Goal: Task Accomplishment & Management: Manage account settings

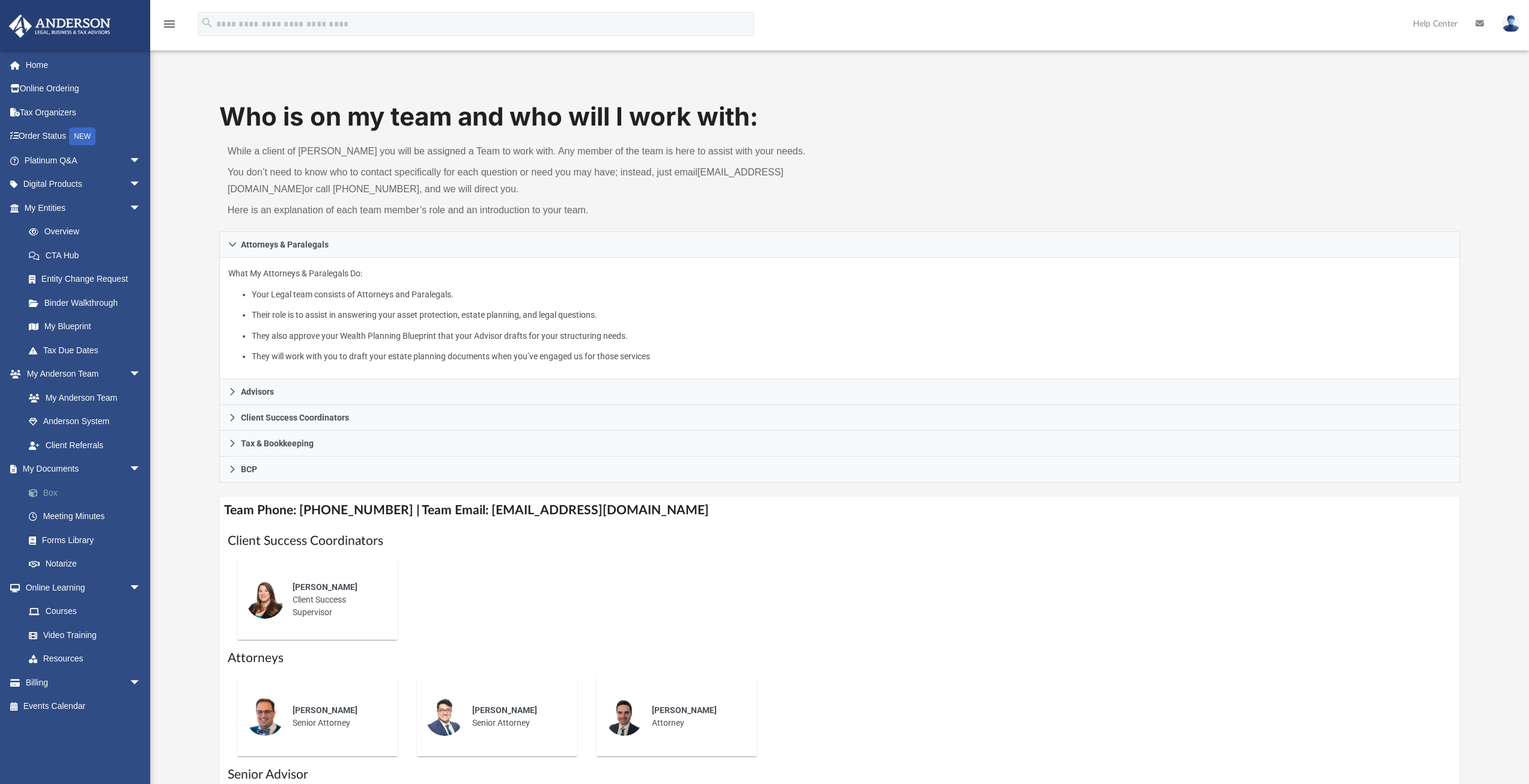
click at [80, 490] on link "Box" at bounding box center [88, 492] width 143 height 24
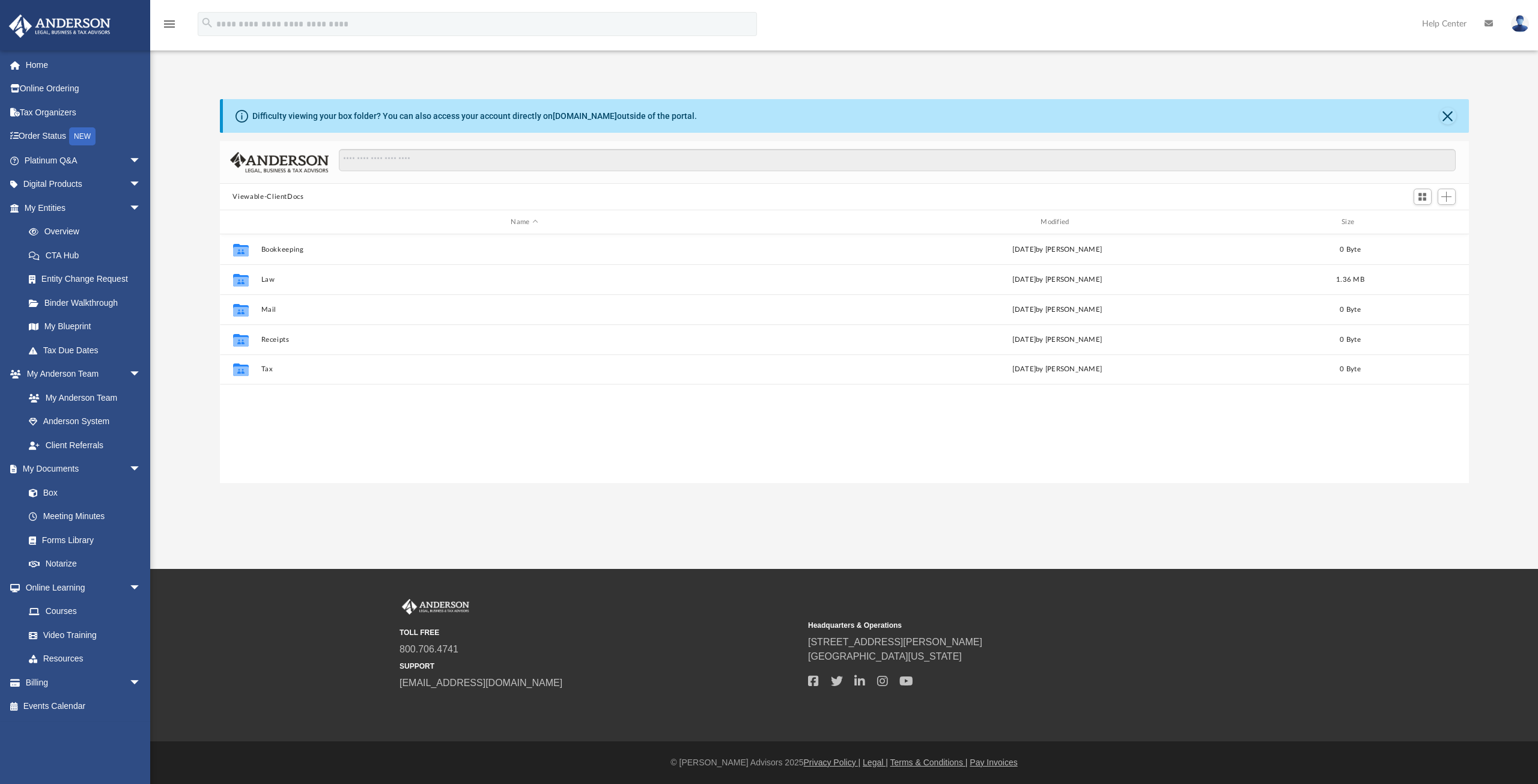
scroll to position [264, 1240]
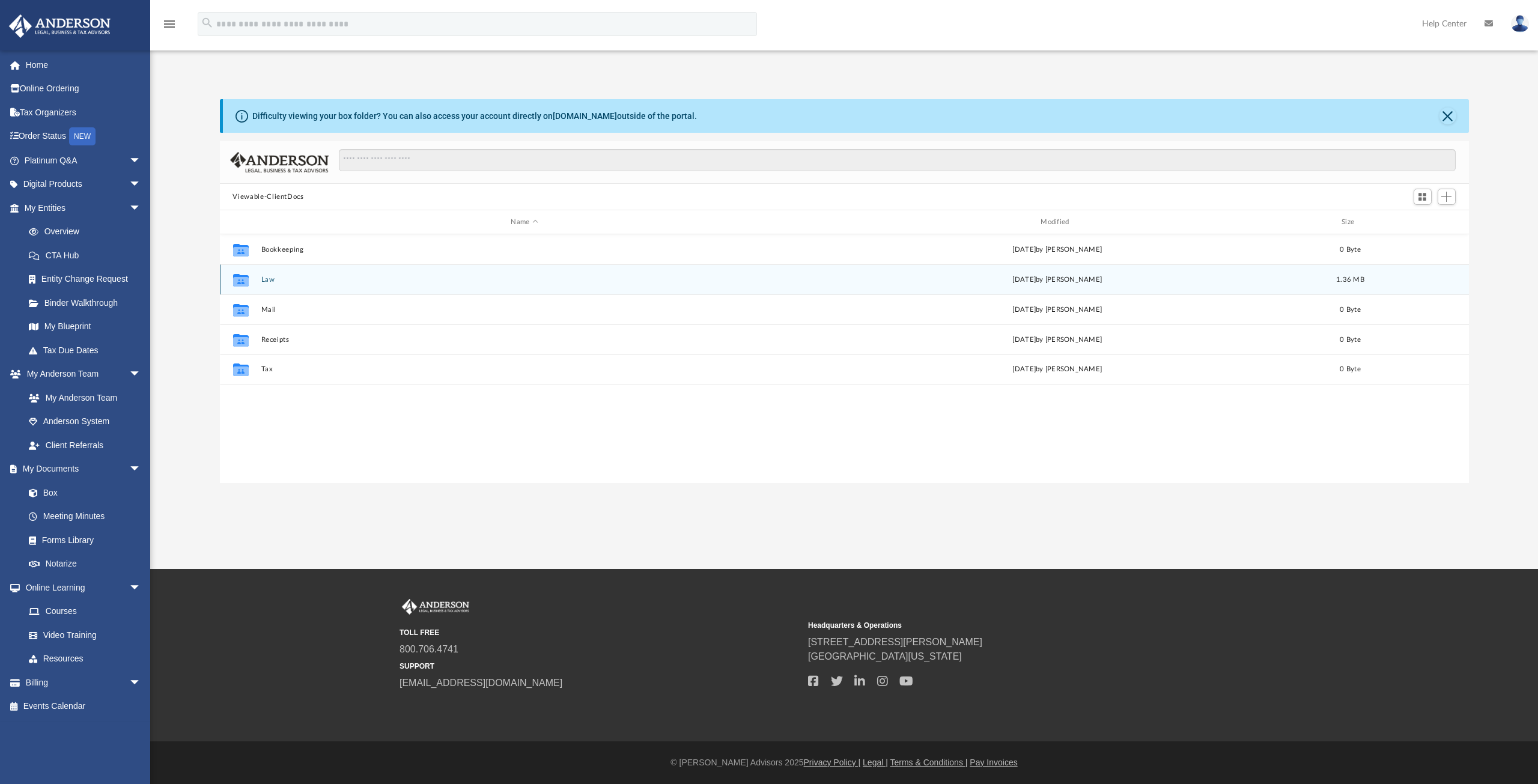
click at [303, 279] on button "Law" at bounding box center [524, 280] width 527 height 8
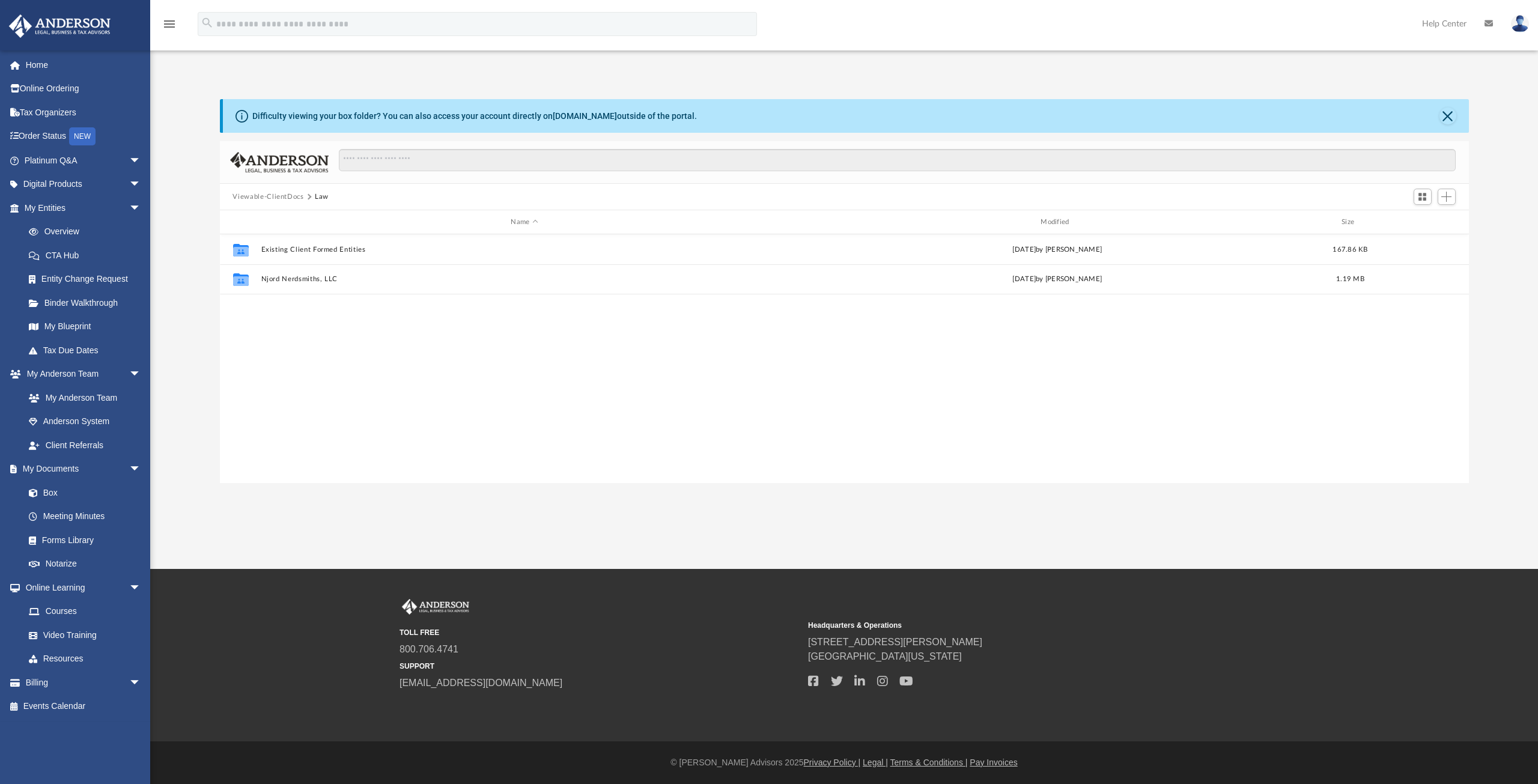
click at [290, 196] on button "Viewable-ClientDocs" at bounding box center [267, 197] width 71 height 11
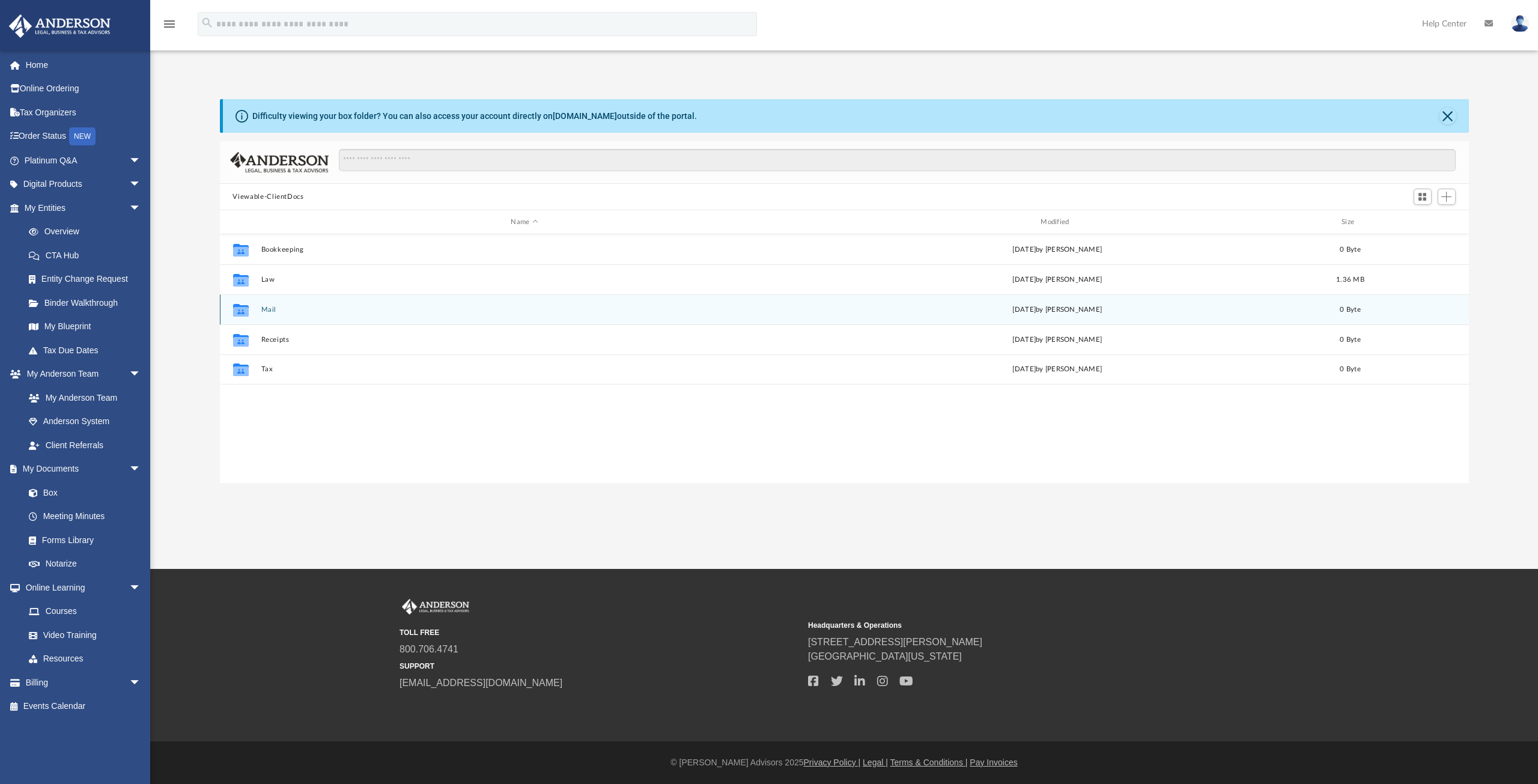
click at [295, 318] on div "Collaborated Folder Mail Tue Sep 9 2025 by Charles Rogler 0 Byte" at bounding box center [844, 309] width 1249 height 30
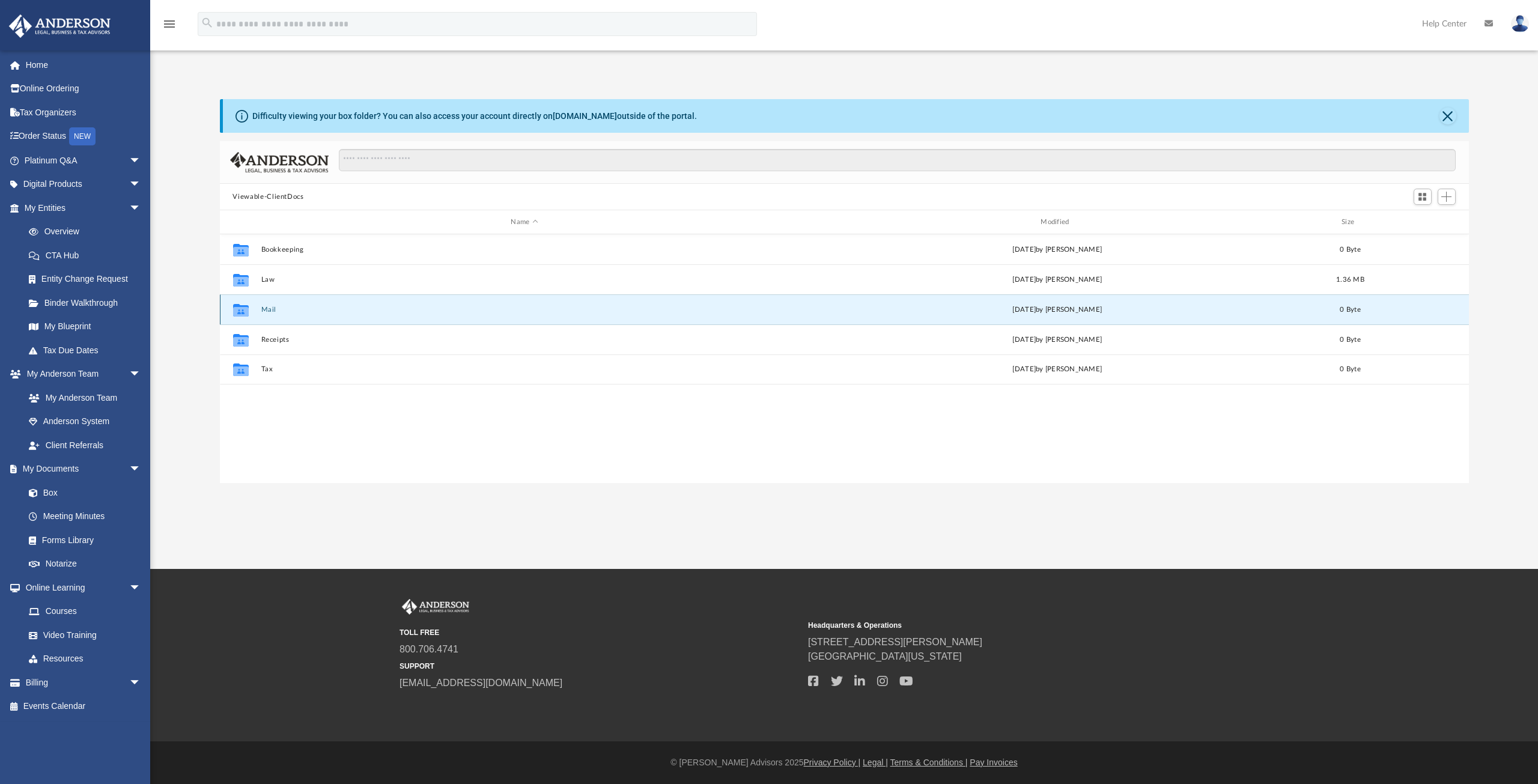
click at [270, 307] on button "Mail" at bounding box center [524, 310] width 527 height 8
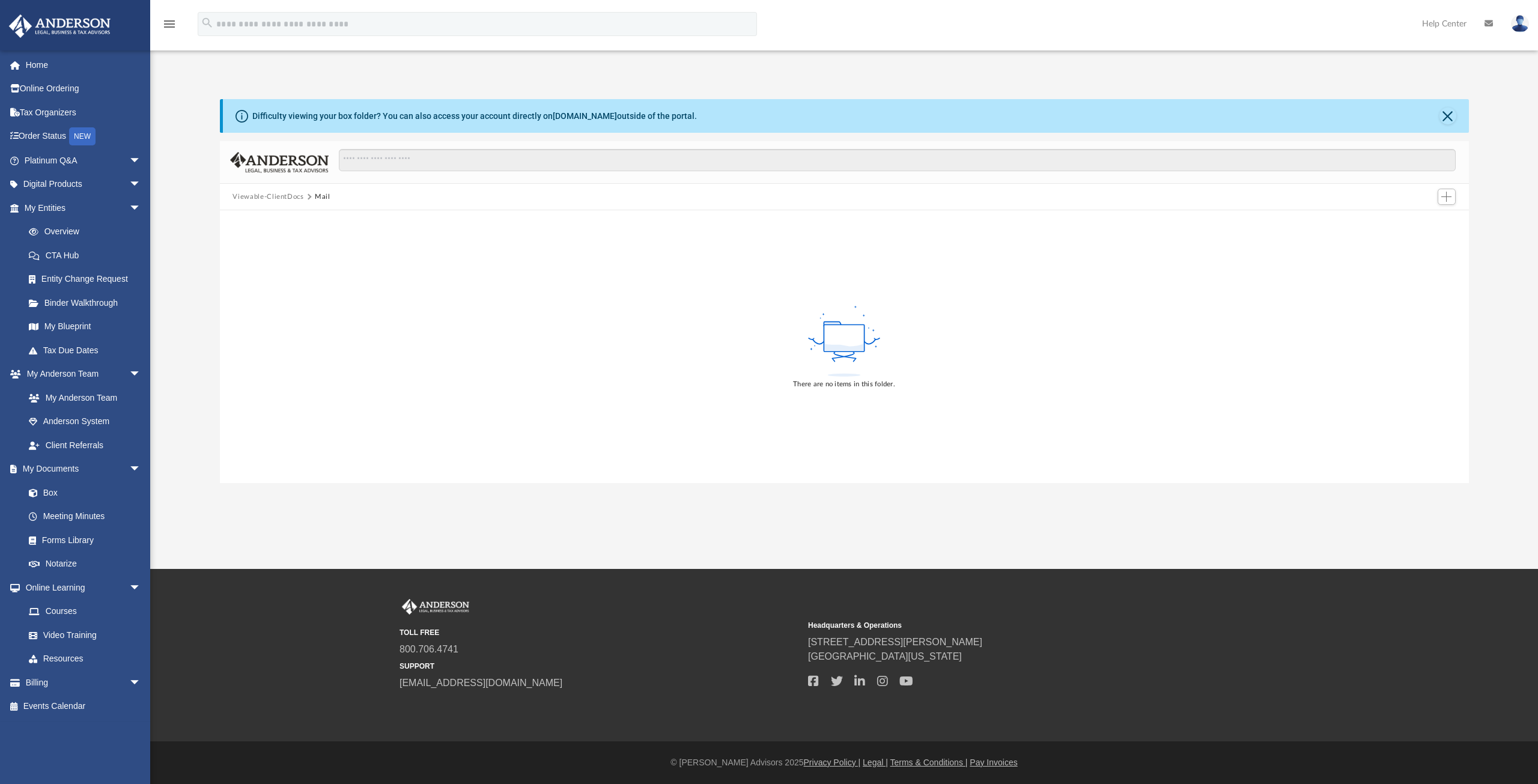
click at [276, 194] on button "Viewable-ClientDocs" at bounding box center [267, 197] width 71 height 11
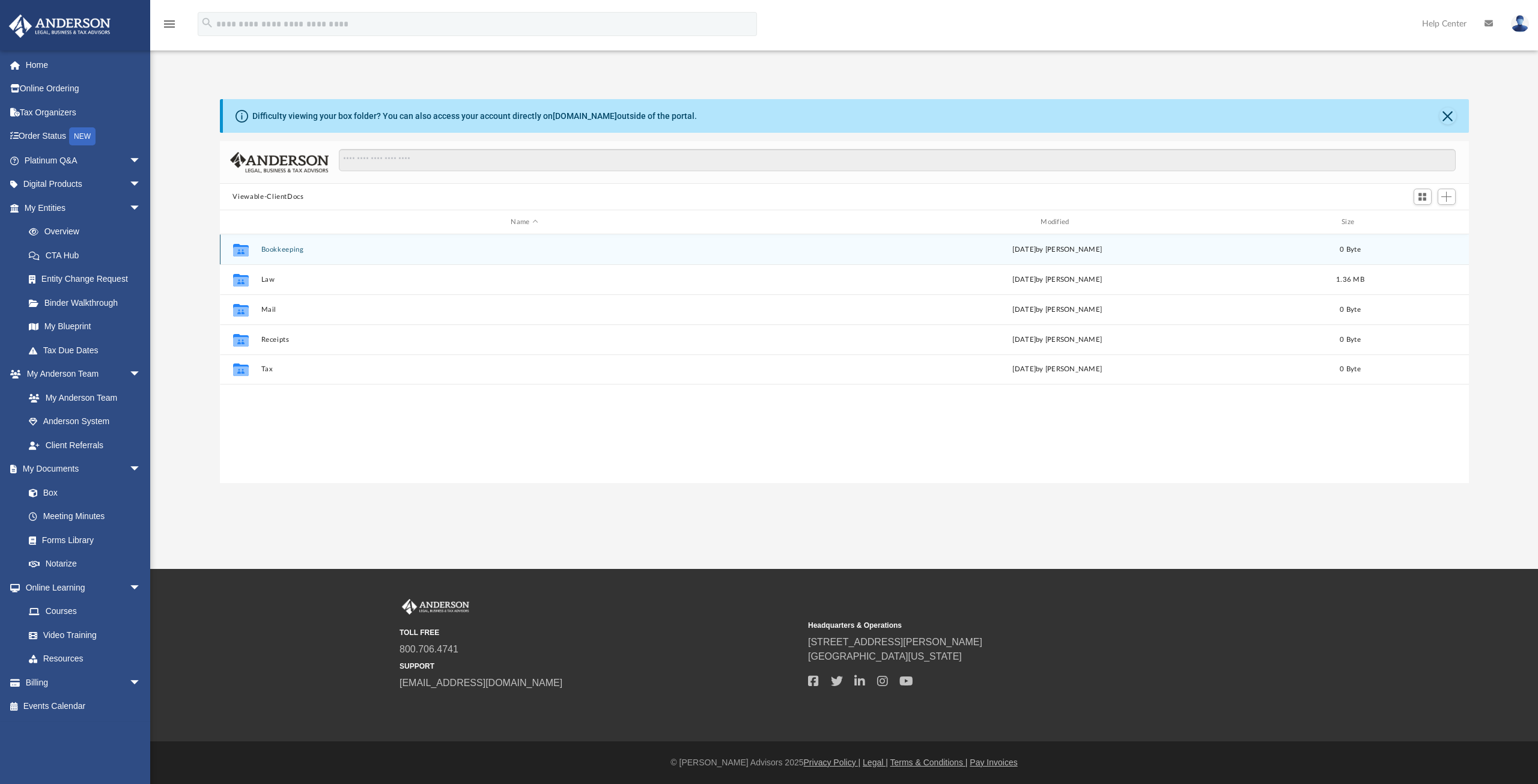
click at [277, 250] on button "Bookkeeping" at bounding box center [524, 250] width 527 height 8
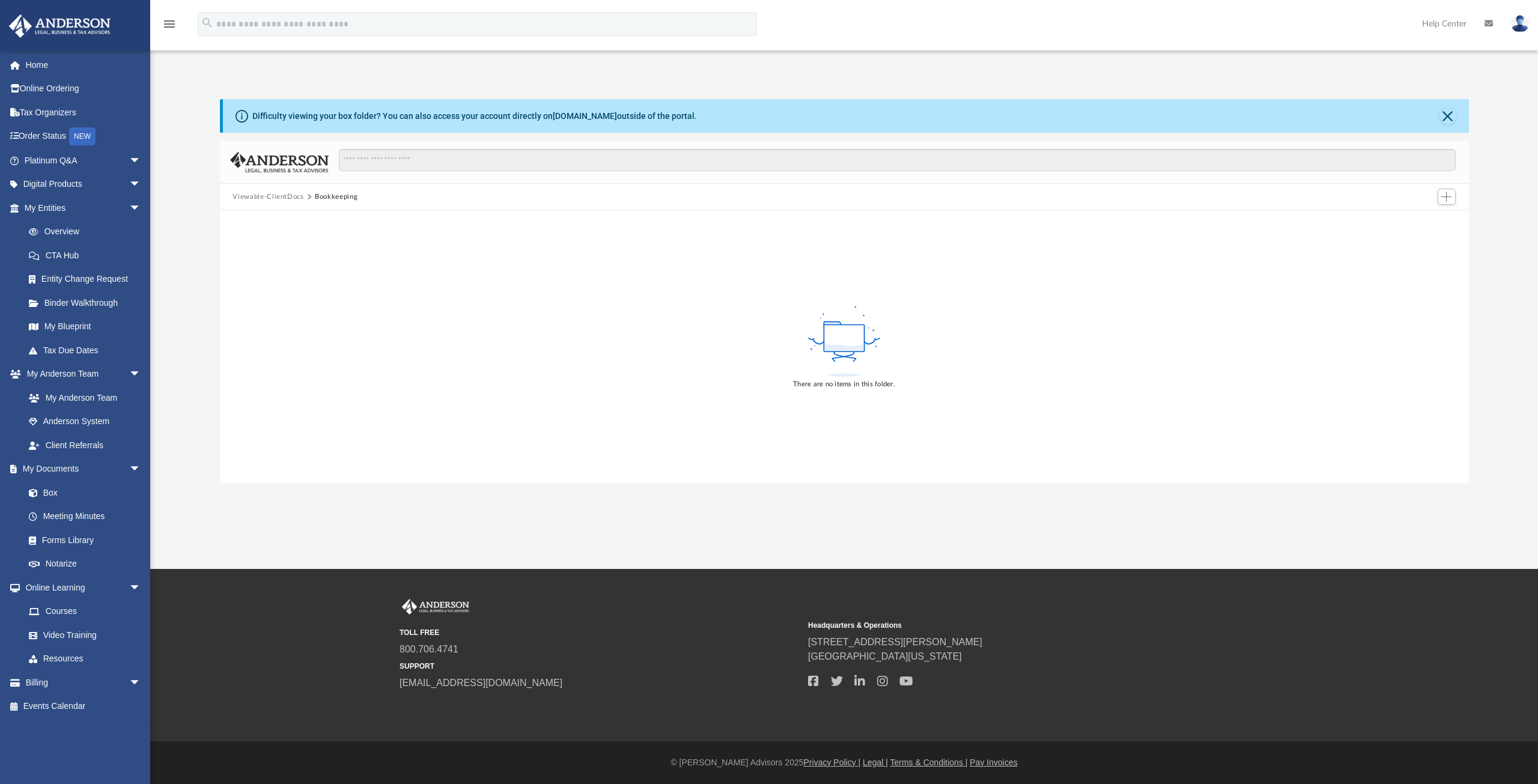
click at [282, 195] on button "Viewable-ClientDocs" at bounding box center [267, 197] width 71 height 11
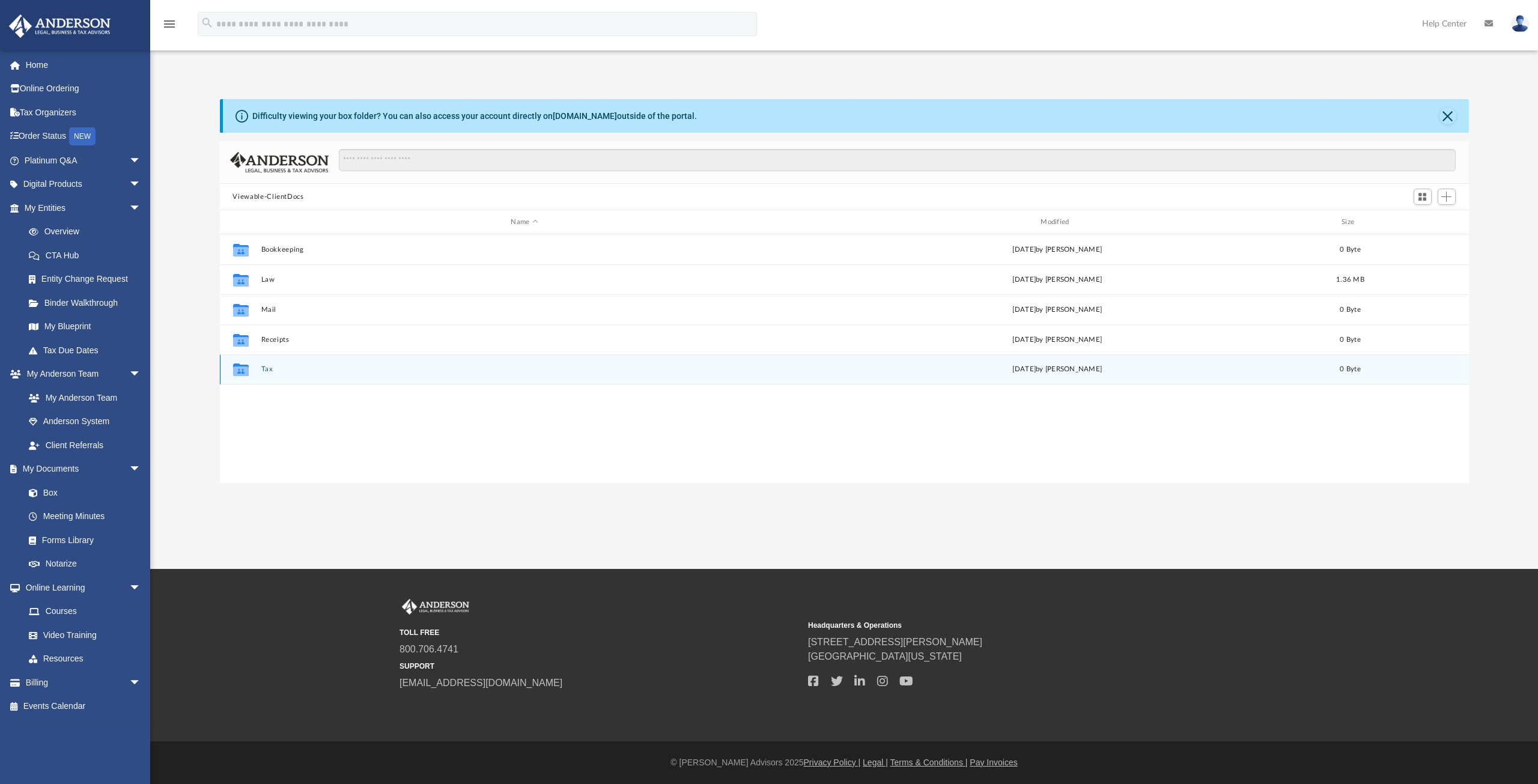
click at [263, 369] on button "Tax" at bounding box center [524, 369] width 527 height 8
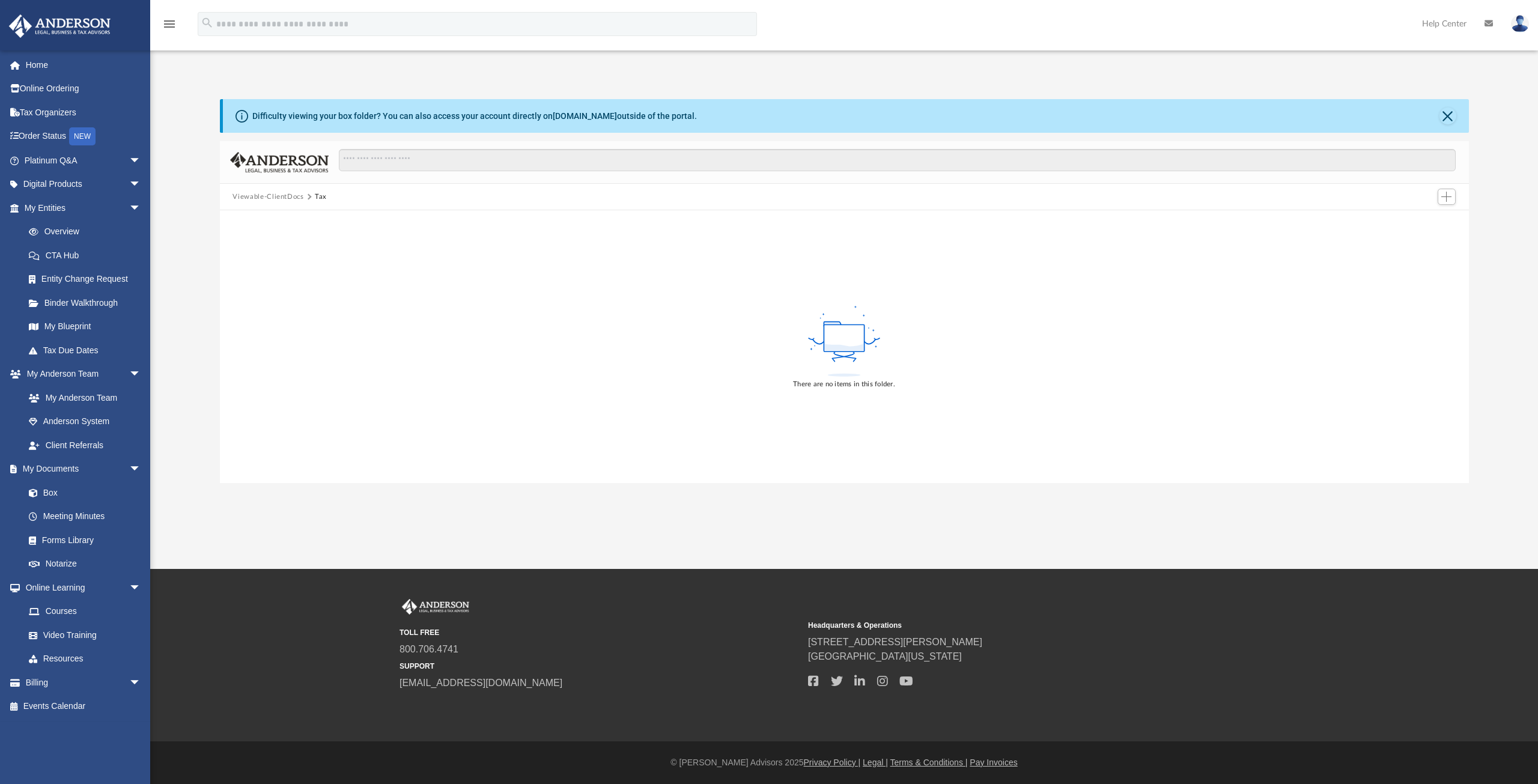
click at [277, 194] on button "Viewable-ClientDocs" at bounding box center [267, 197] width 71 height 11
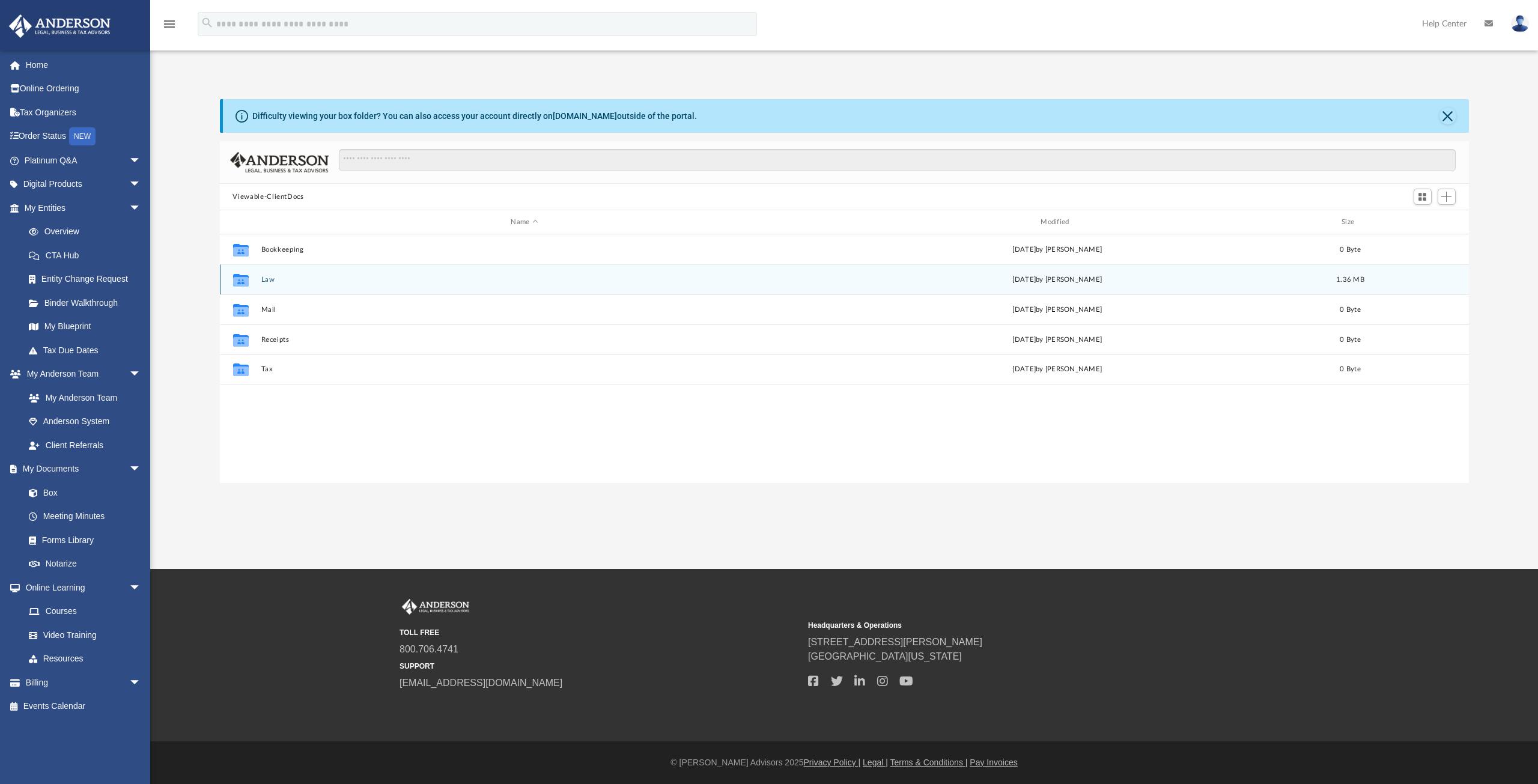
click at [262, 284] on div "Collaborated Folder Law Mon Sep 15 2025 by Heather Reynolds 1.36 MB" at bounding box center [844, 279] width 1249 height 30
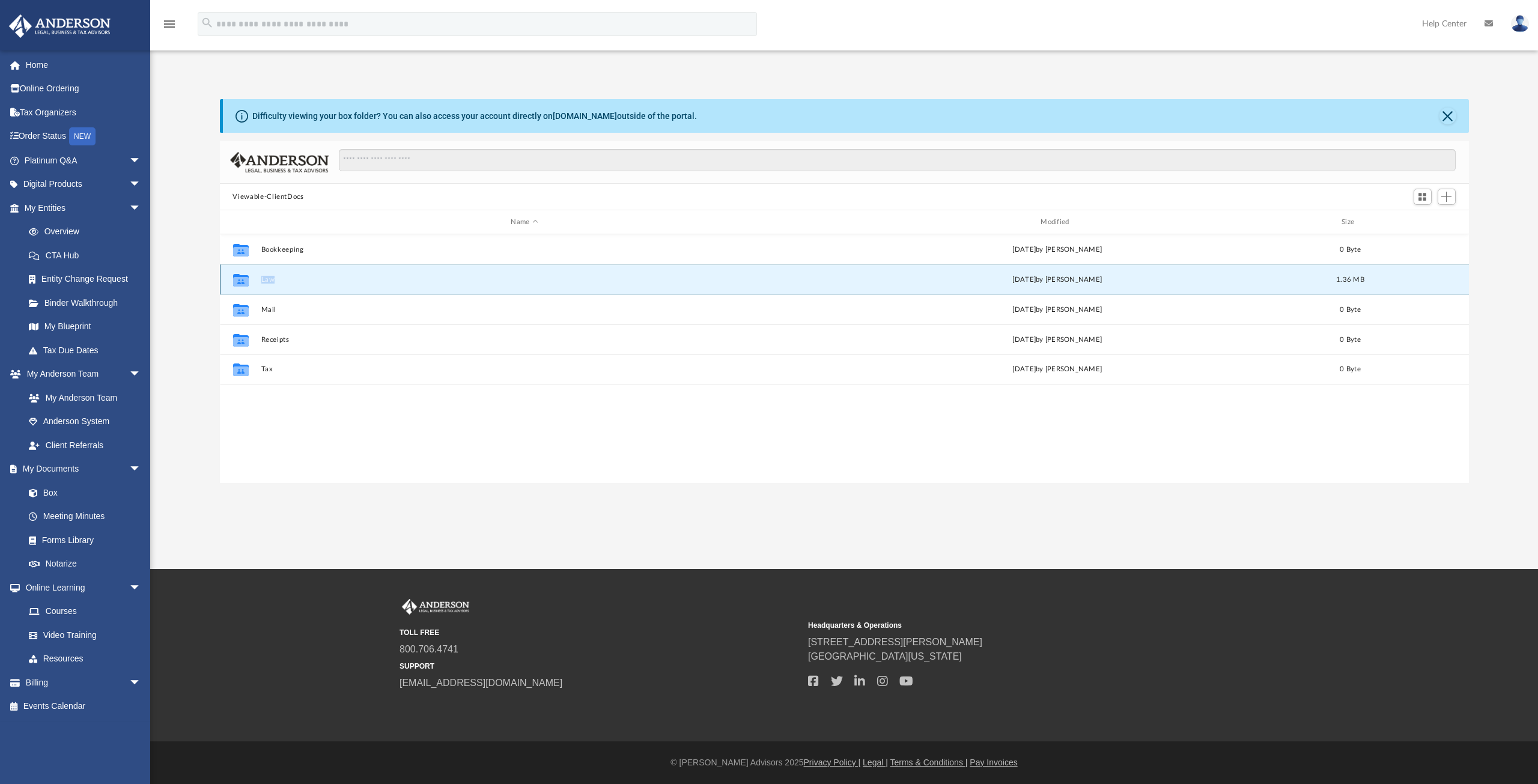
click at [262, 284] on div "Collaborated Folder Law Mon Sep 15 2025 by Heather Reynolds 1.36 MB" at bounding box center [844, 279] width 1249 height 30
click at [239, 280] on icon "grid" at bounding box center [240, 279] width 16 height 12
click at [266, 282] on button "Law" at bounding box center [524, 280] width 527 height 8
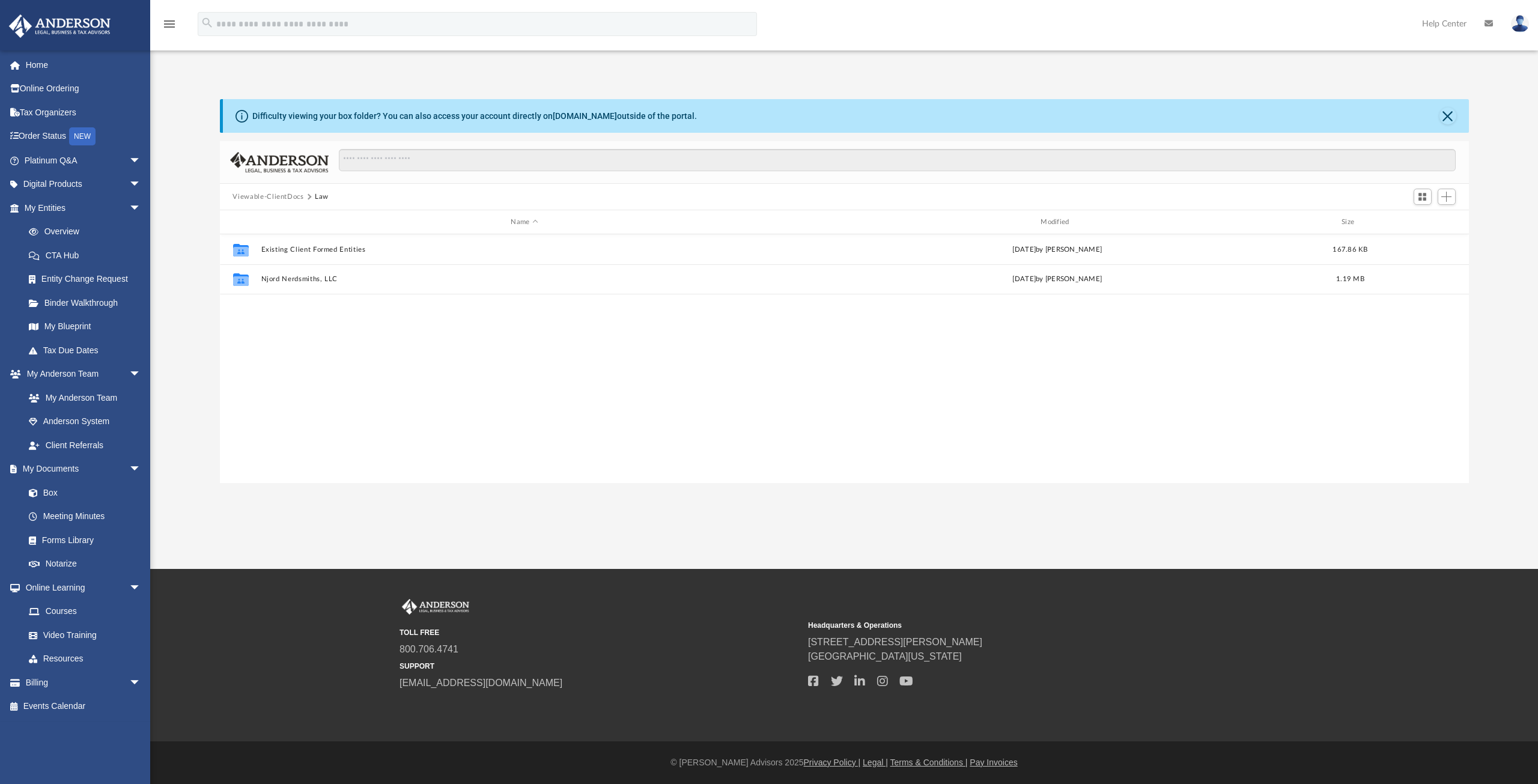
click at [295, 333] on div "Collaborated Folder Existing Client Formed Entities Mon Sep 15 2025 by Daniel B…" at bounding box center [844, 358] width 1249 height 248
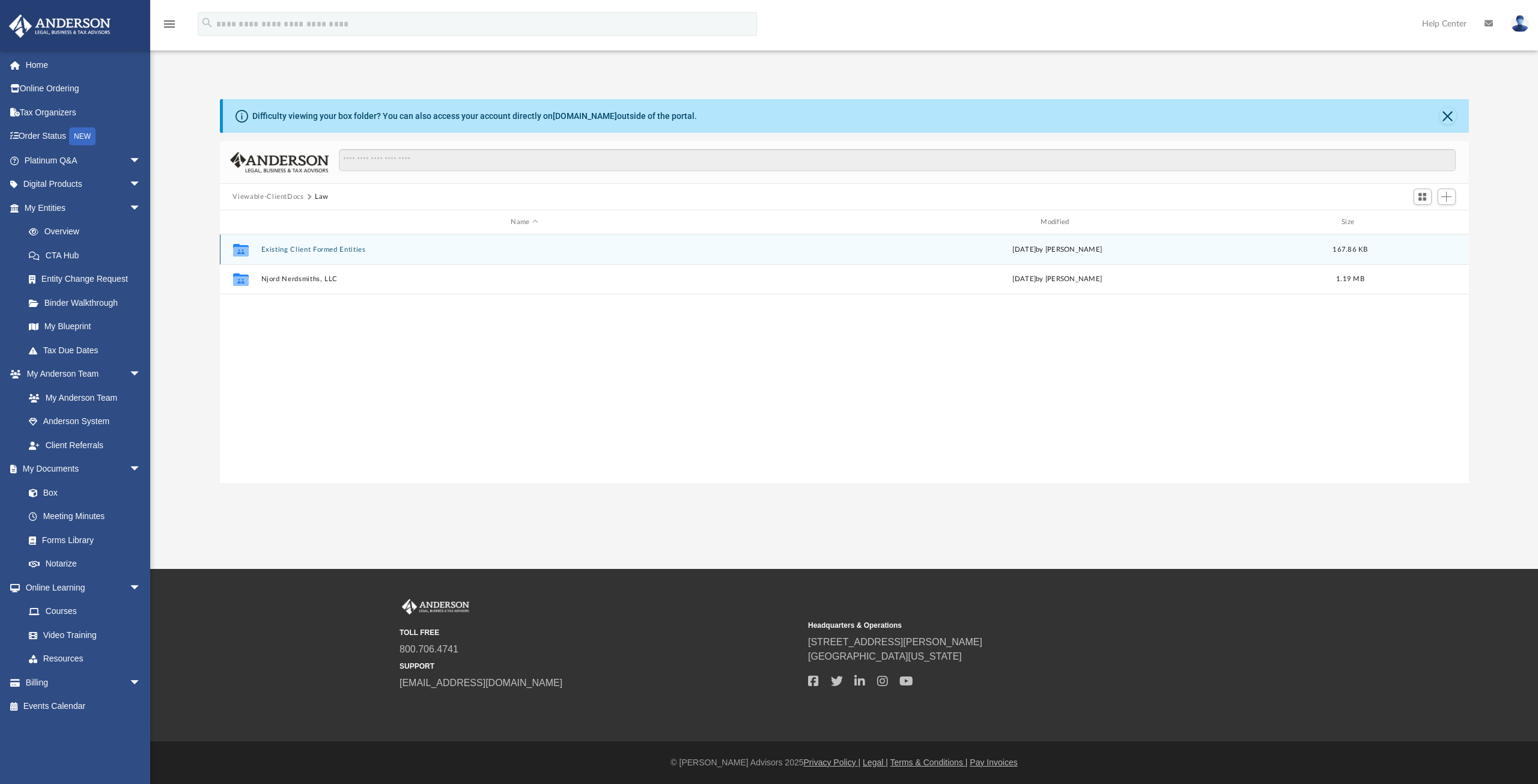
click at [314, 251] on button "Existing Client Formed Entities" at bounding box center [524, 250] width 527 height 8
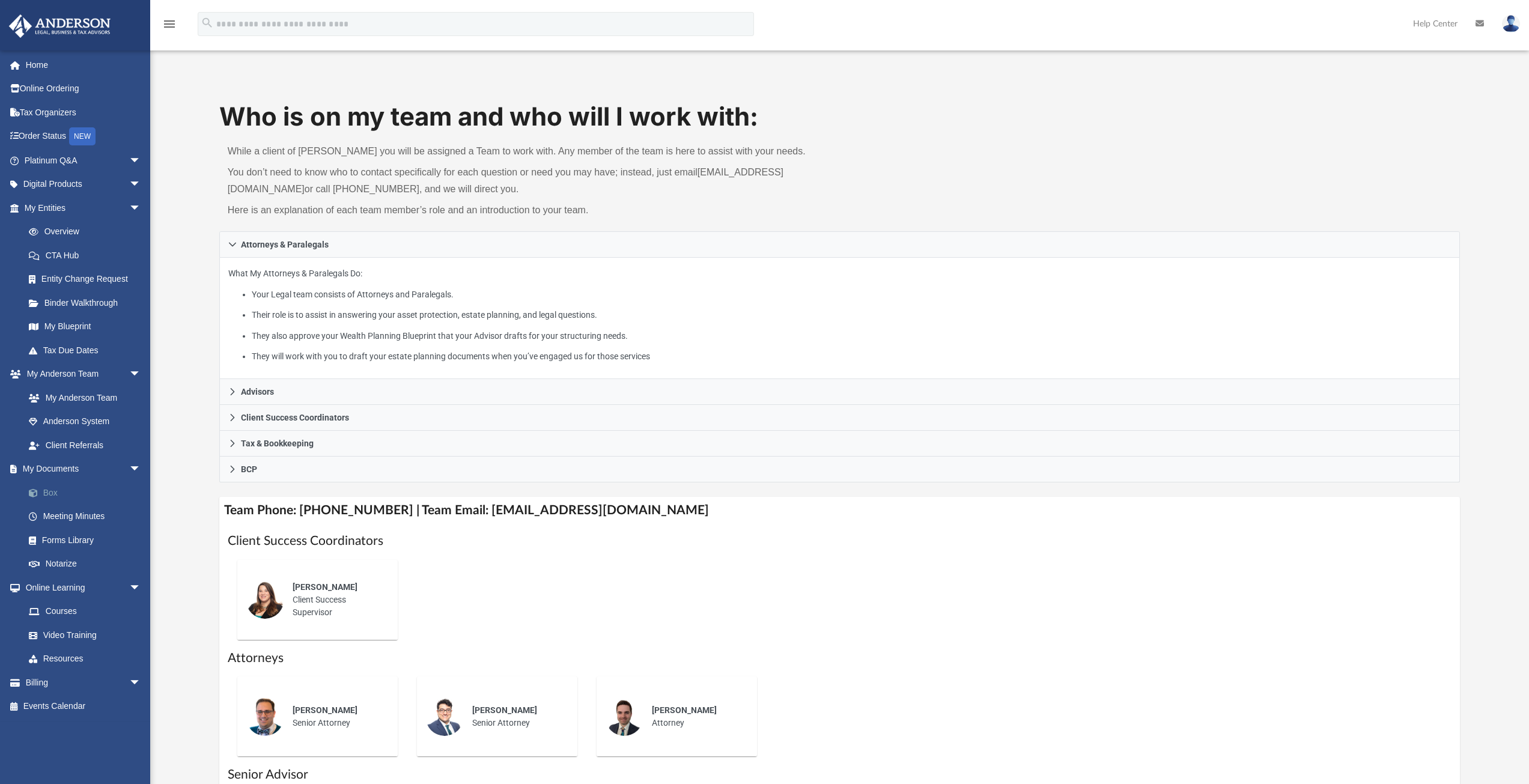
click at [60, 500] on link "Box" at bounding box center [88, 492] width 143 height 24
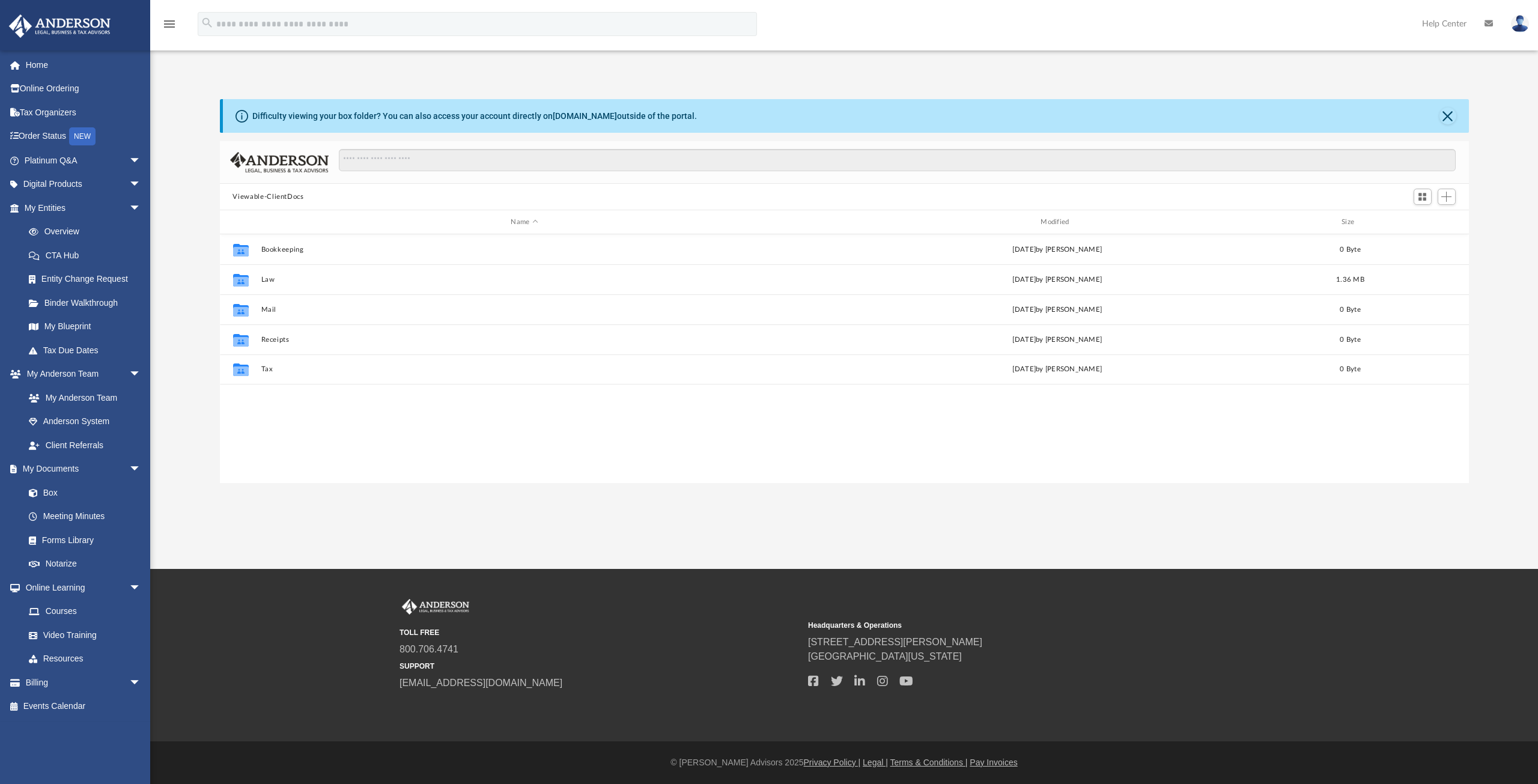
scroll to position [264, 1240]
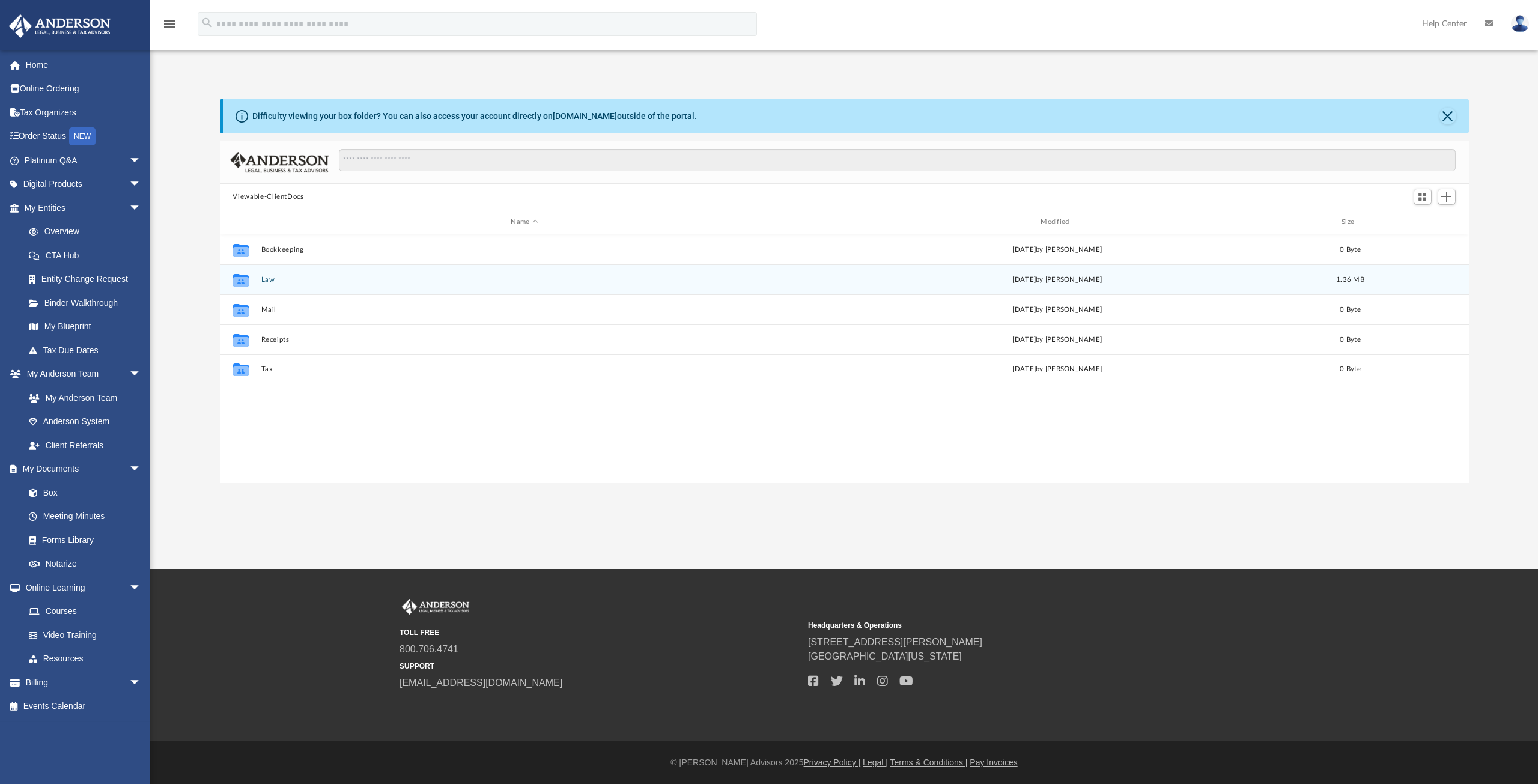
click at [269, 280] on button "Law" at bounding box center [524, 280] width 527 height 8
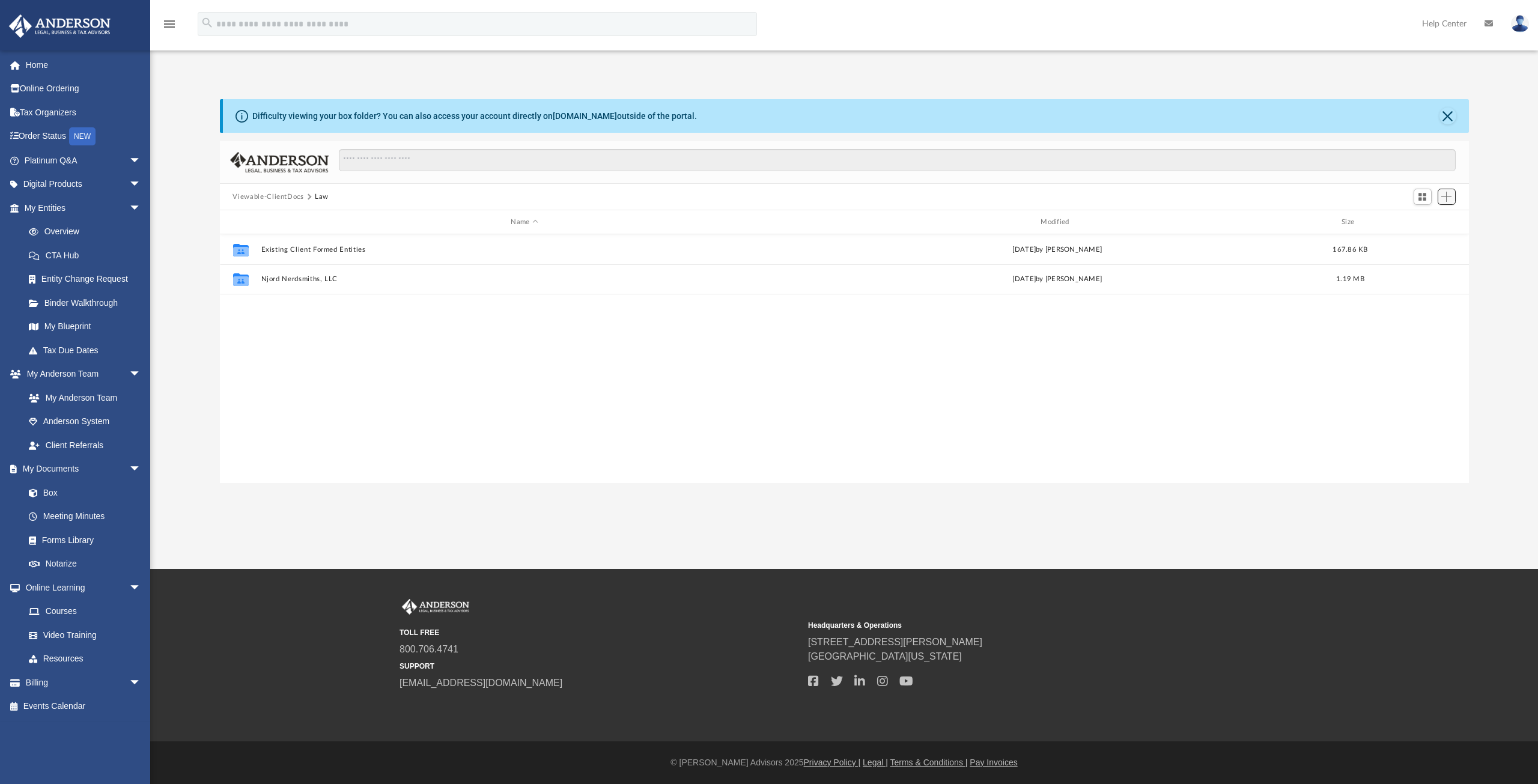
click at [1442, 196] on span "Add" at bounding box center [1446, 197] width 10 height 10
click at [1412, 242] on li "New Folder" at bounding box center [1429, 239] width 39 height 12
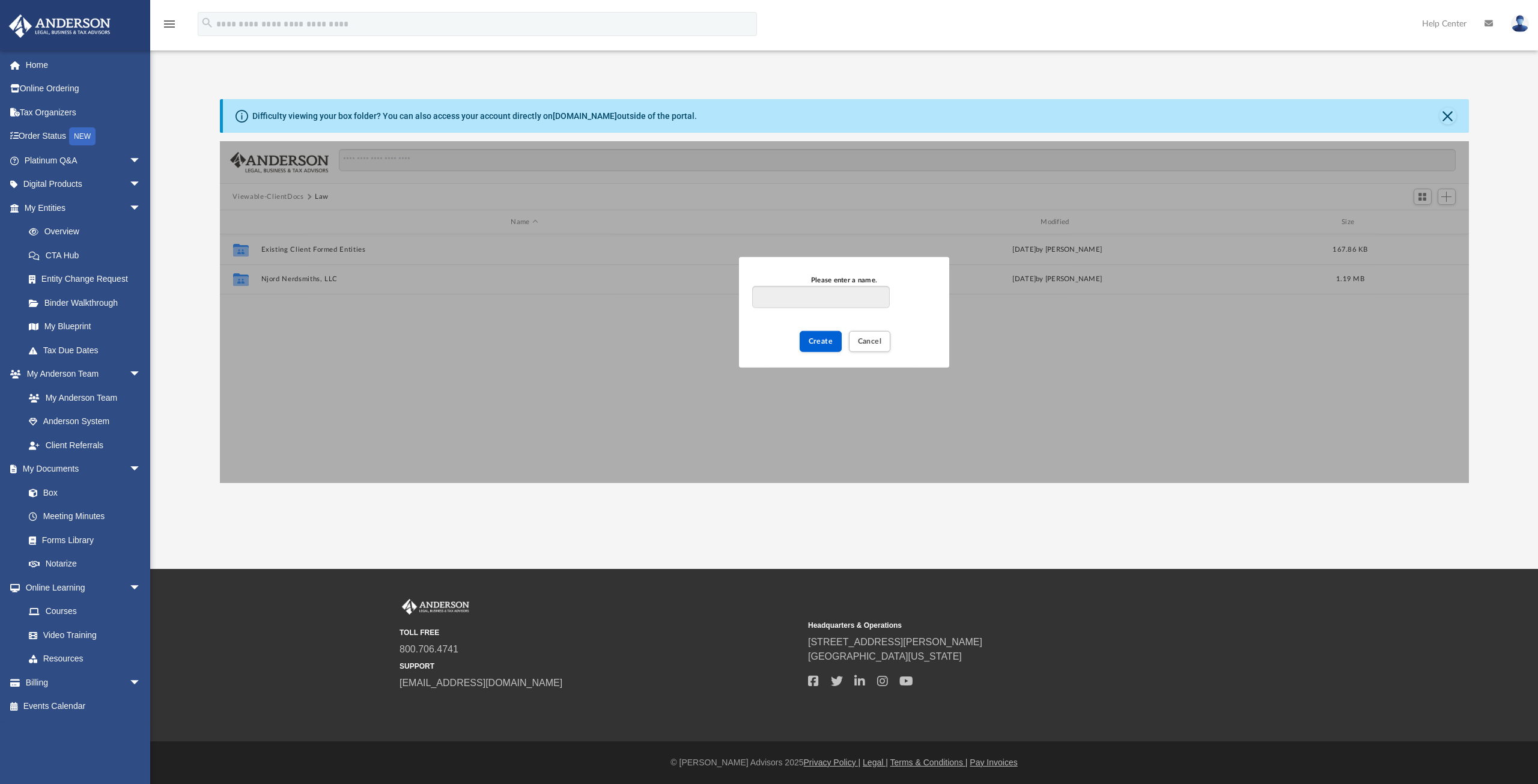
click at [782, 300] on input "Please enter a name." at bounding box center [821, 296] width 137 height 23
type input "**********"
click at [823, 342] on span "Create" at bounding box center [821, 340] width 25 height 7
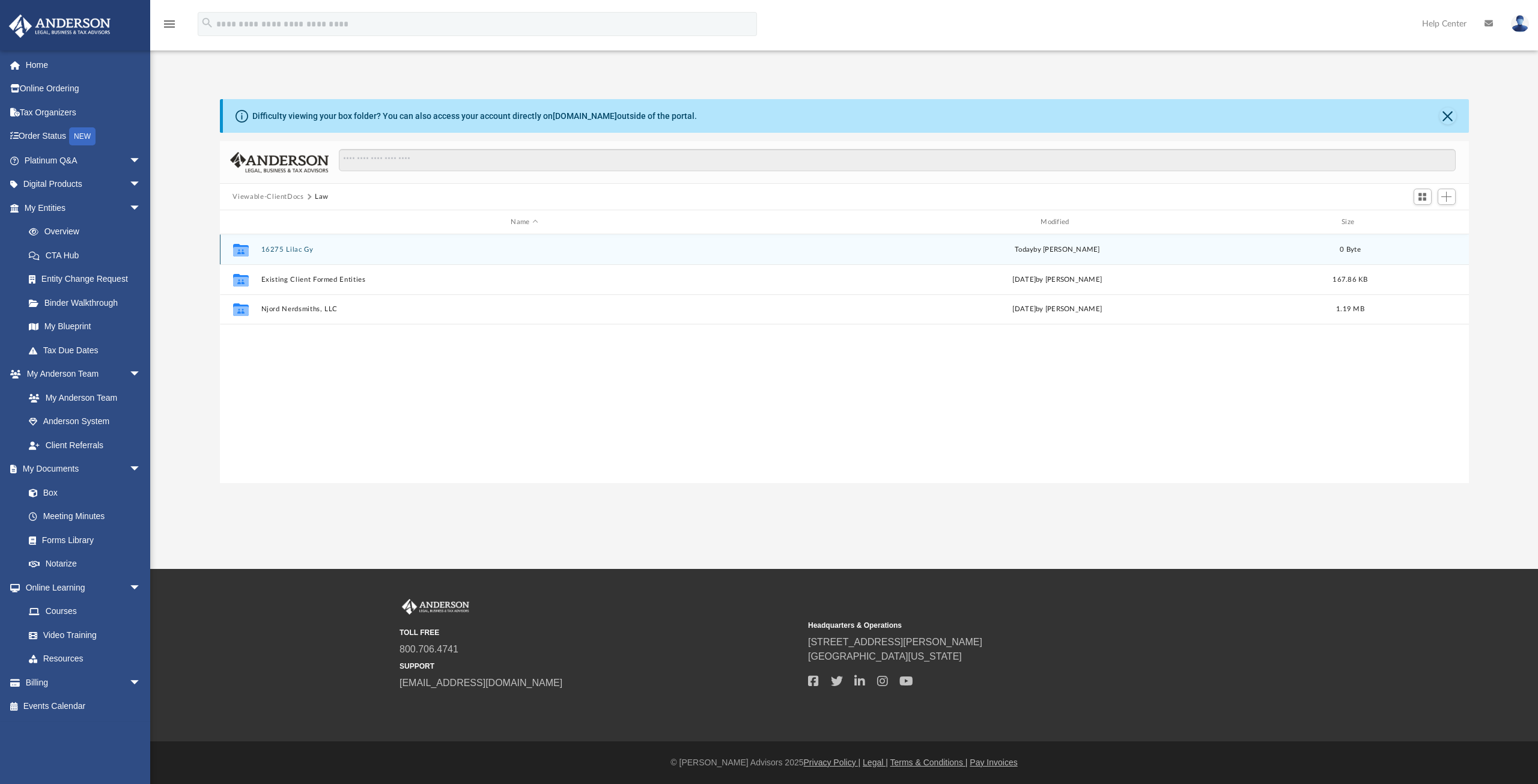
click at [296, 249] on button "16275 Lilac Gy" at bounding box center [524, 250] width 527 height 8
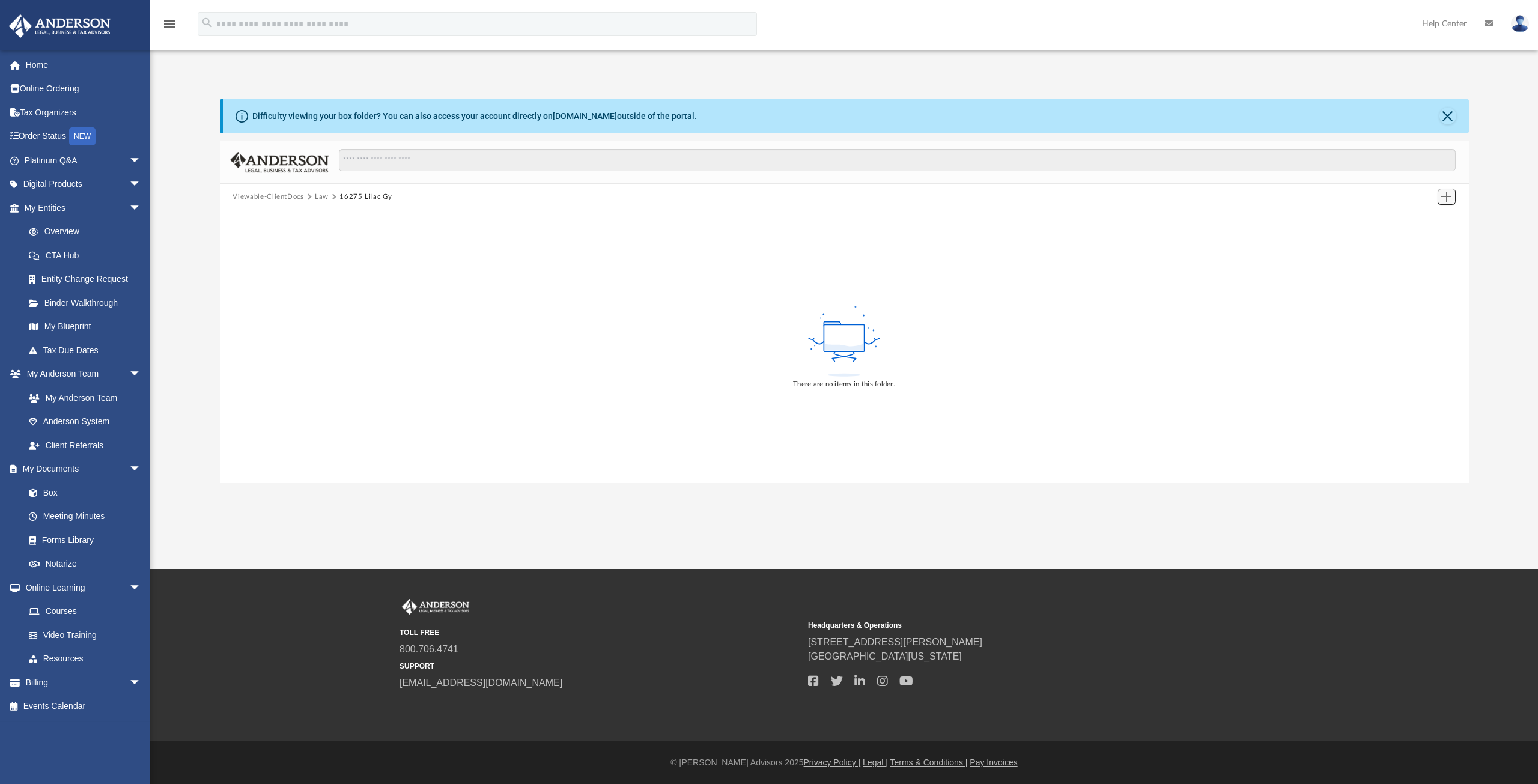
click at [1442, 197] on span "Add" at bounding box center [1446, 197] width 10 height 10
click at [1416, 223] on li "Upload" at bounding box center [1429, 220] width 39 height 12
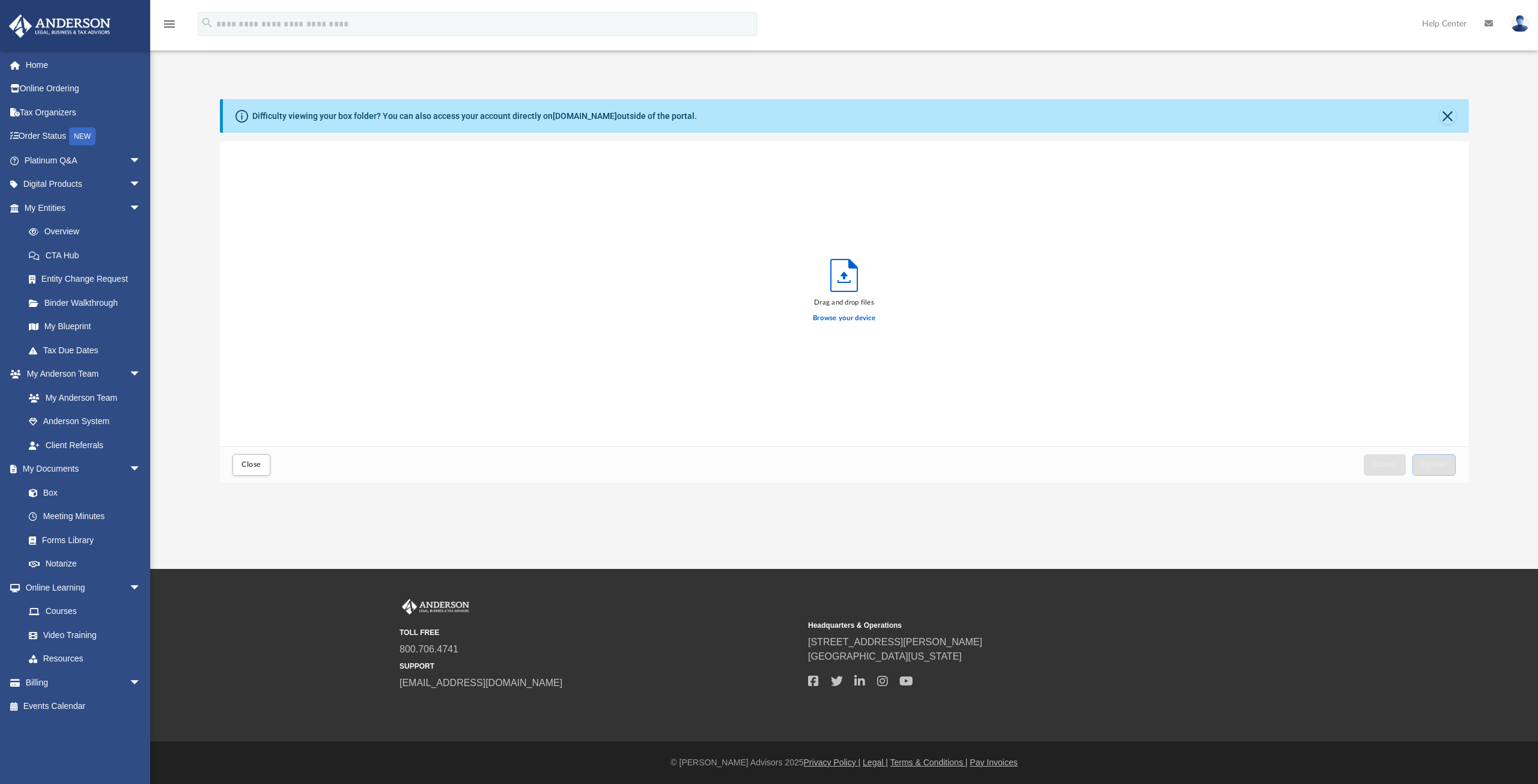
scroll to position [296, 1240]
click at [842, 313] on div "Browse your device" at bounding box center [844, 318] width 63 height 21
click at [840, 318] on label "Browse your device" at bounding box center [844, 318] width 63 height 11
click at [0, 0] on input "Browse your device" at bounding box center [0, 0] width 0 height 0
click at [1416, 466] on button "Upload" at bounding box center [1434, 464] width 43 height 21
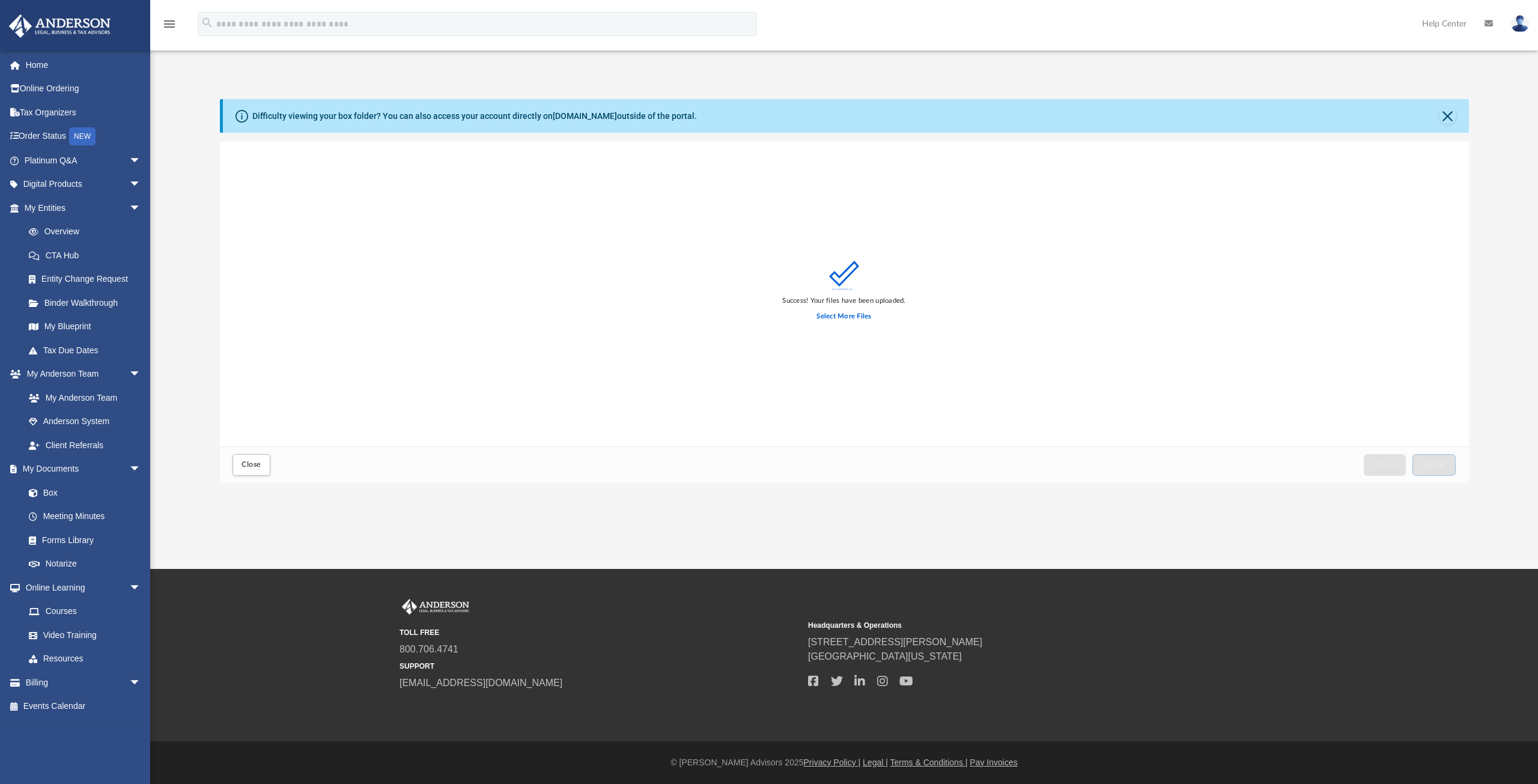
click at [1456, 122] on div "Difficulty viewing your box folder? You can also access your account directly o…" at bounding box center [846, 116] width 1246 height 33
click at [1442, 123] on div "Difficulty viewing your box folder? You can also access your account directly o…" at bounding box center [846, 116] width 1246 height 33
click at [1450, 114] on button "Close" at bounding box center [1448, 116] width 17 height 17
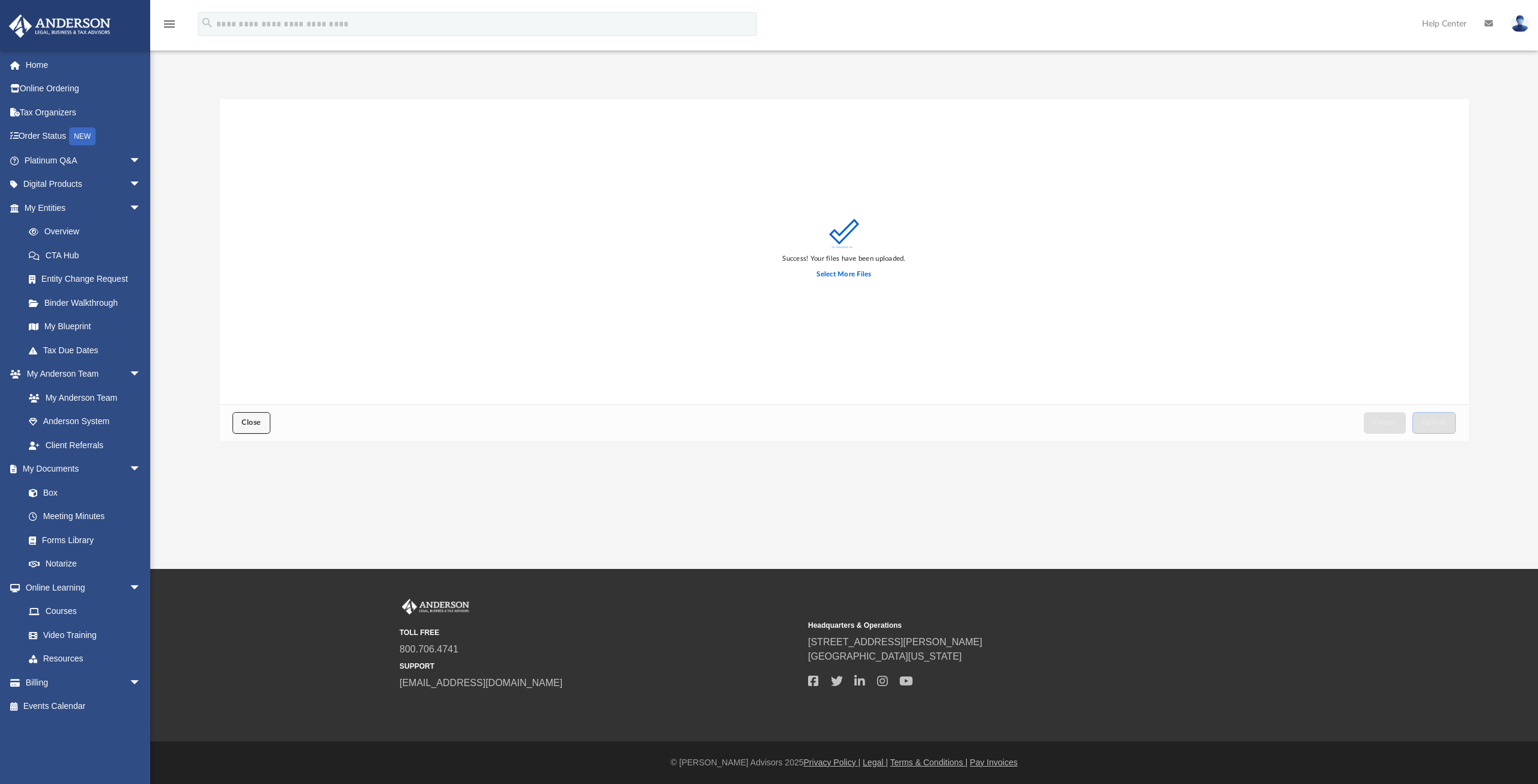
click at [257, 421] on span "Close" at bounding box center [250, 422] width 19 height 7
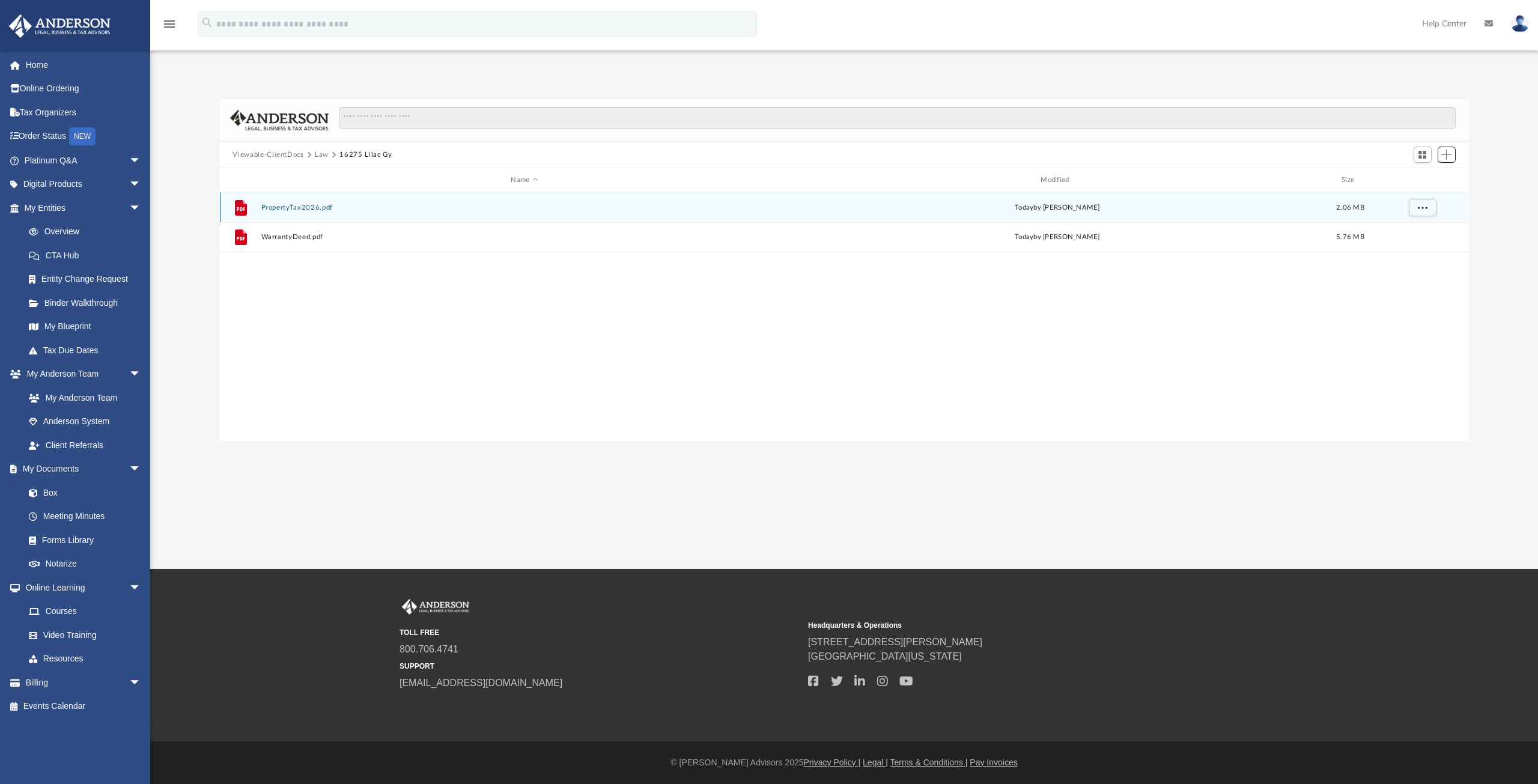
scroll to position [264, 1240]
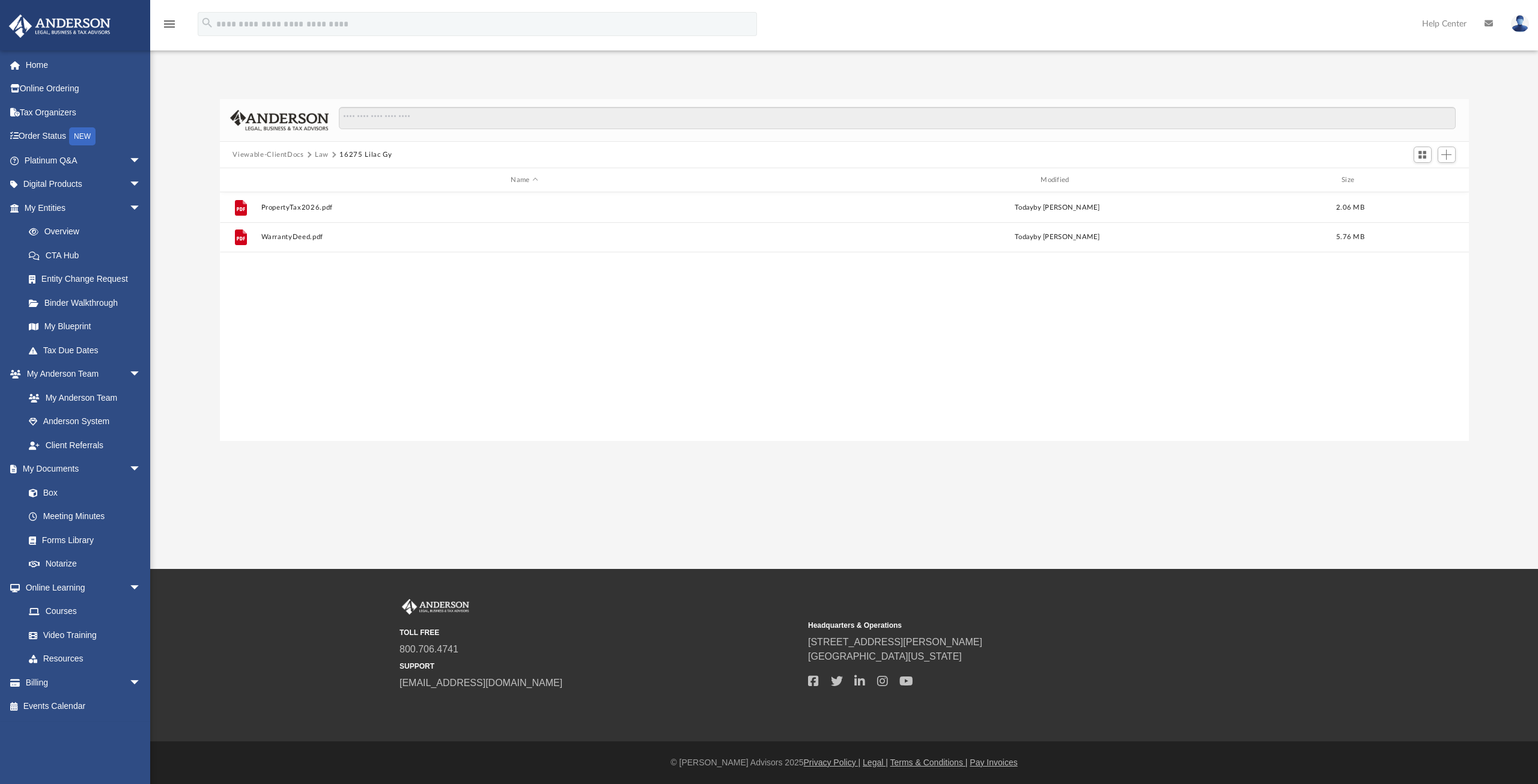
click at [274, 156] on button "Viewable-ClientDocs" at bounding box center [267, 155] width 71 height 11
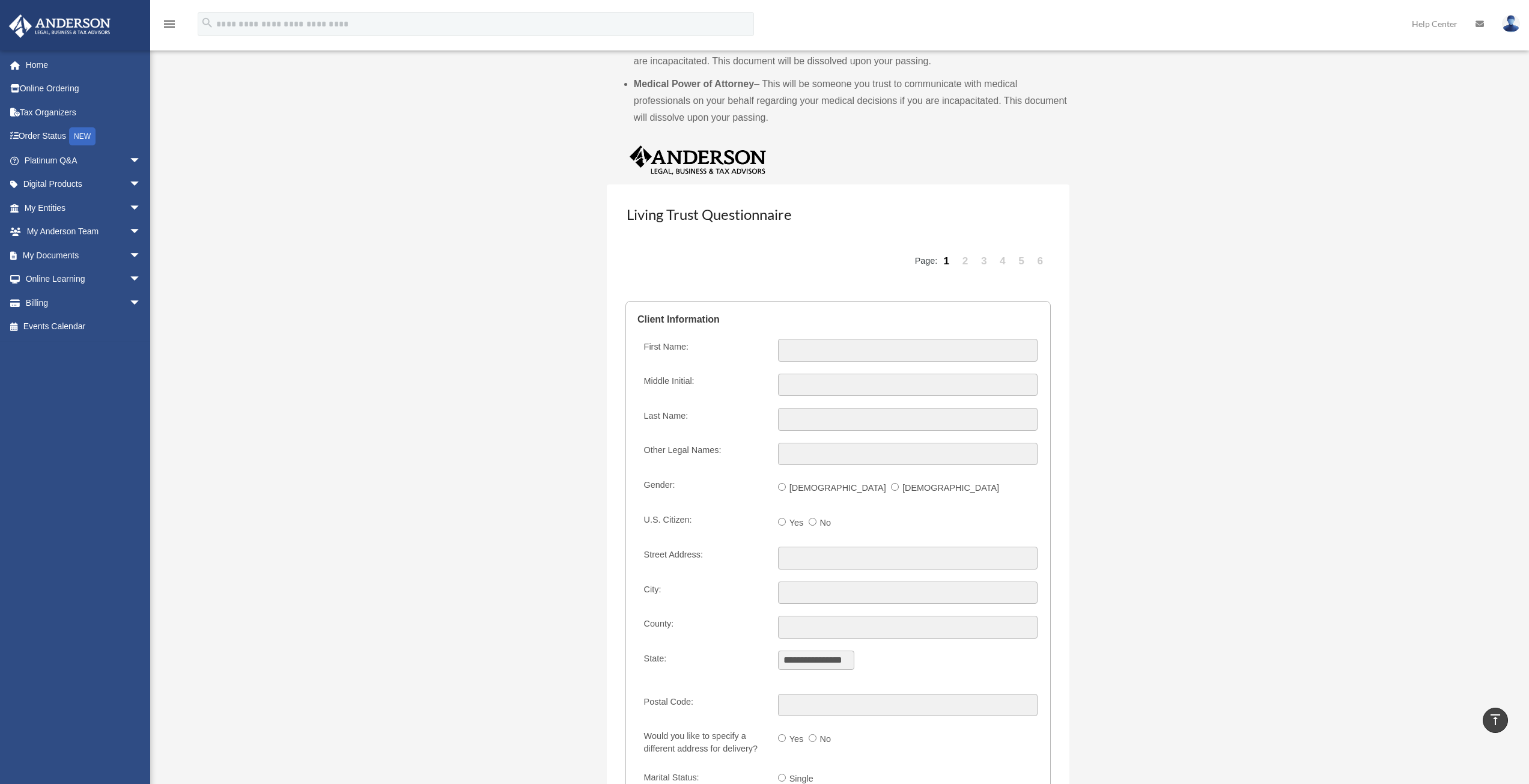
scroll to position [1081, 0]
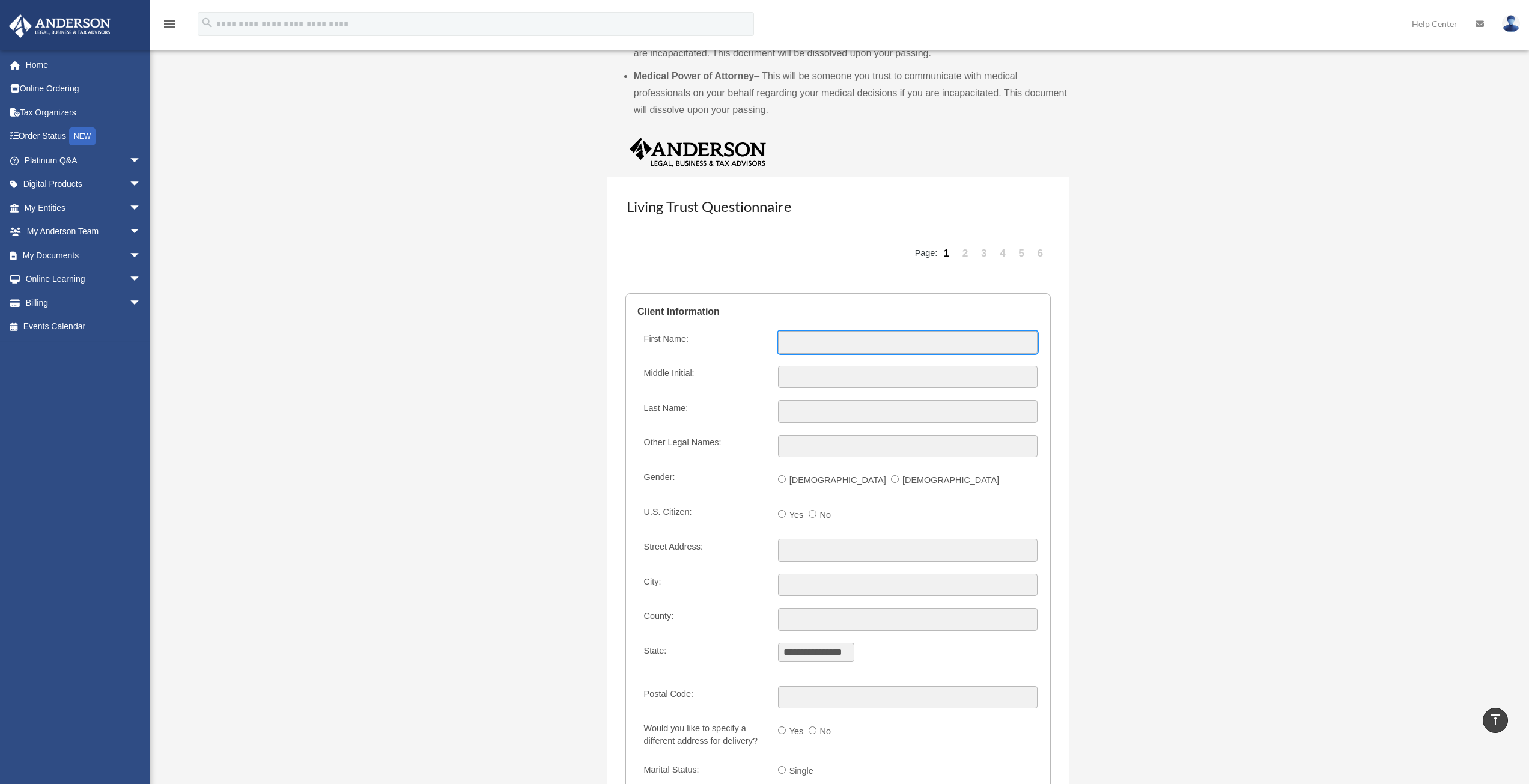
click at [809, 348] on input "First Name:" at bounding box center [908, 342] width 260 height 23
